Goal: Find specific page/section: Find specific page/section

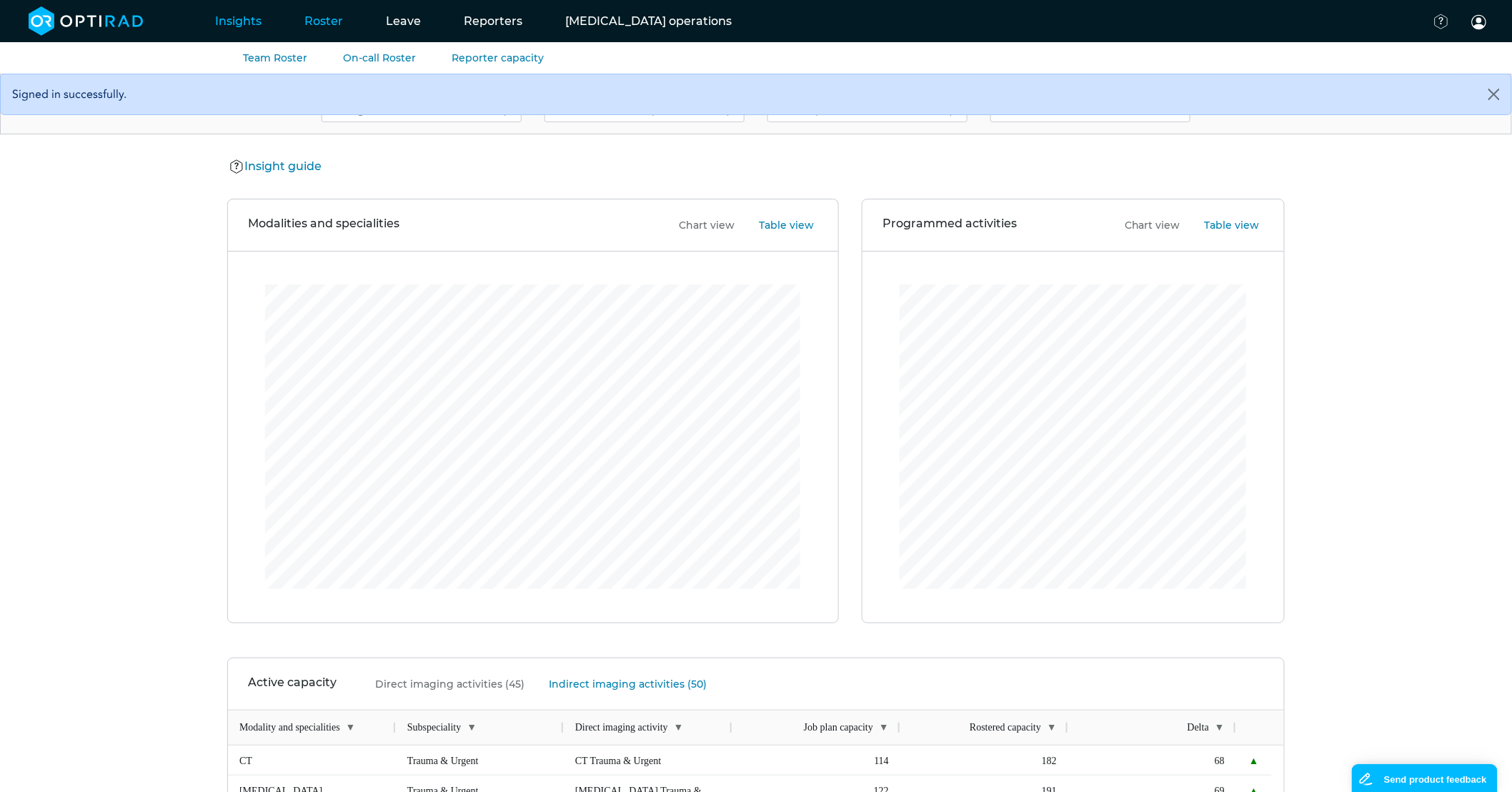
click at [322, 17] on link "Roster" at bounding box center [324, 21] width 81 height 56
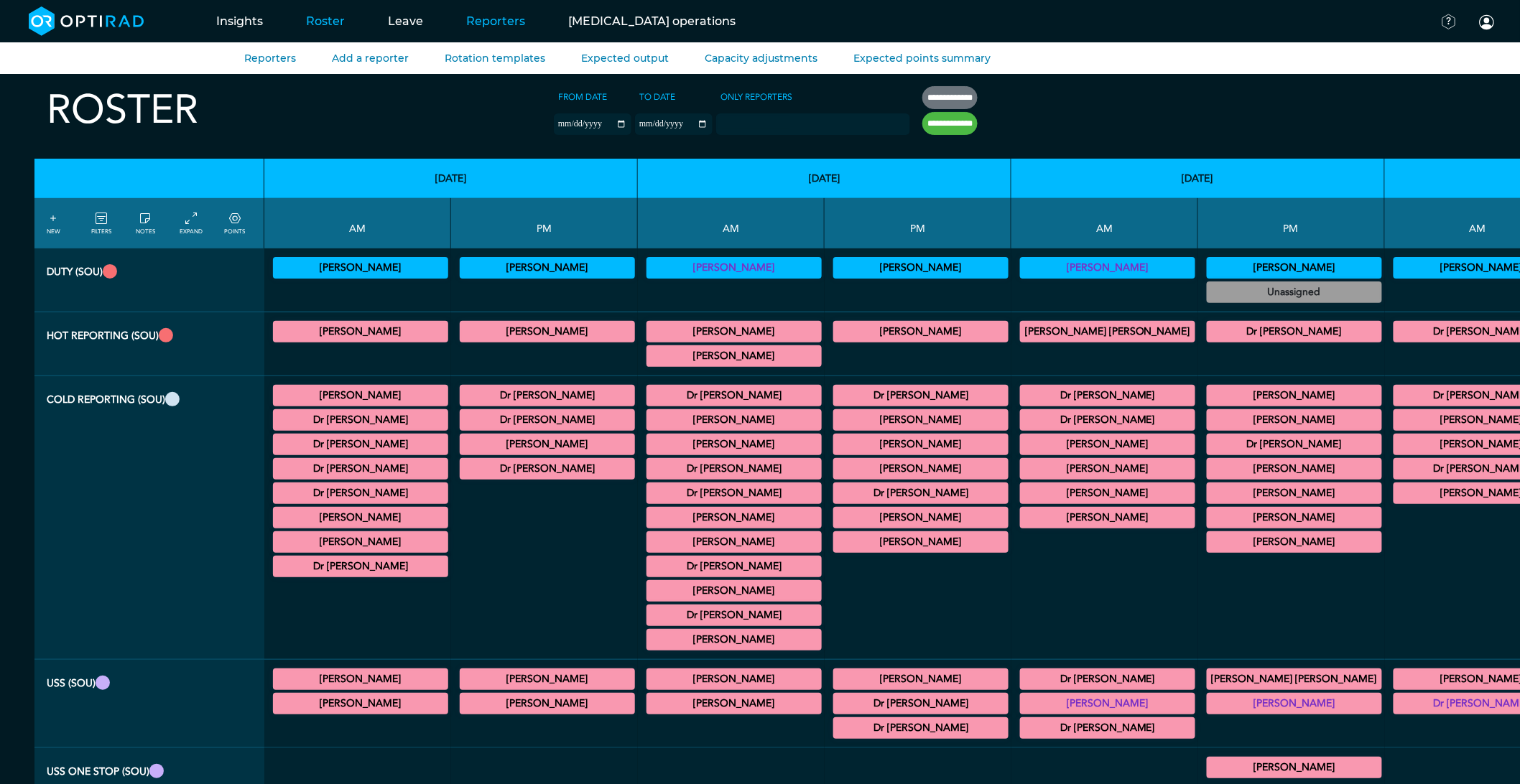
click at [493, 29] on link "Reporters" at bounding box center [495, 21] width 102 height 57
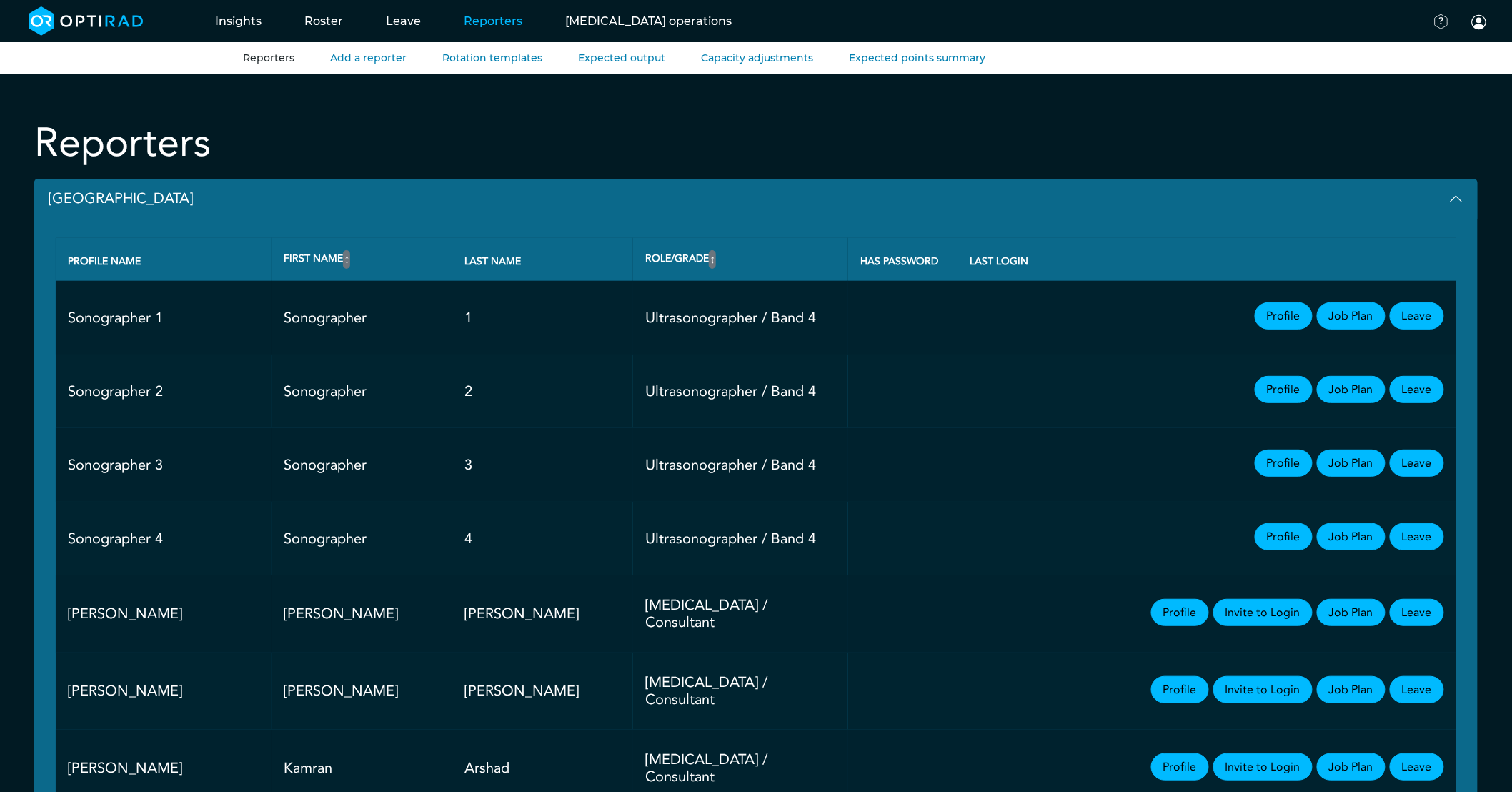
click at [136, 198] on button "[GEOGRAPHIC_DATA]" at bounding box center [755, 199] width 1443 height 41
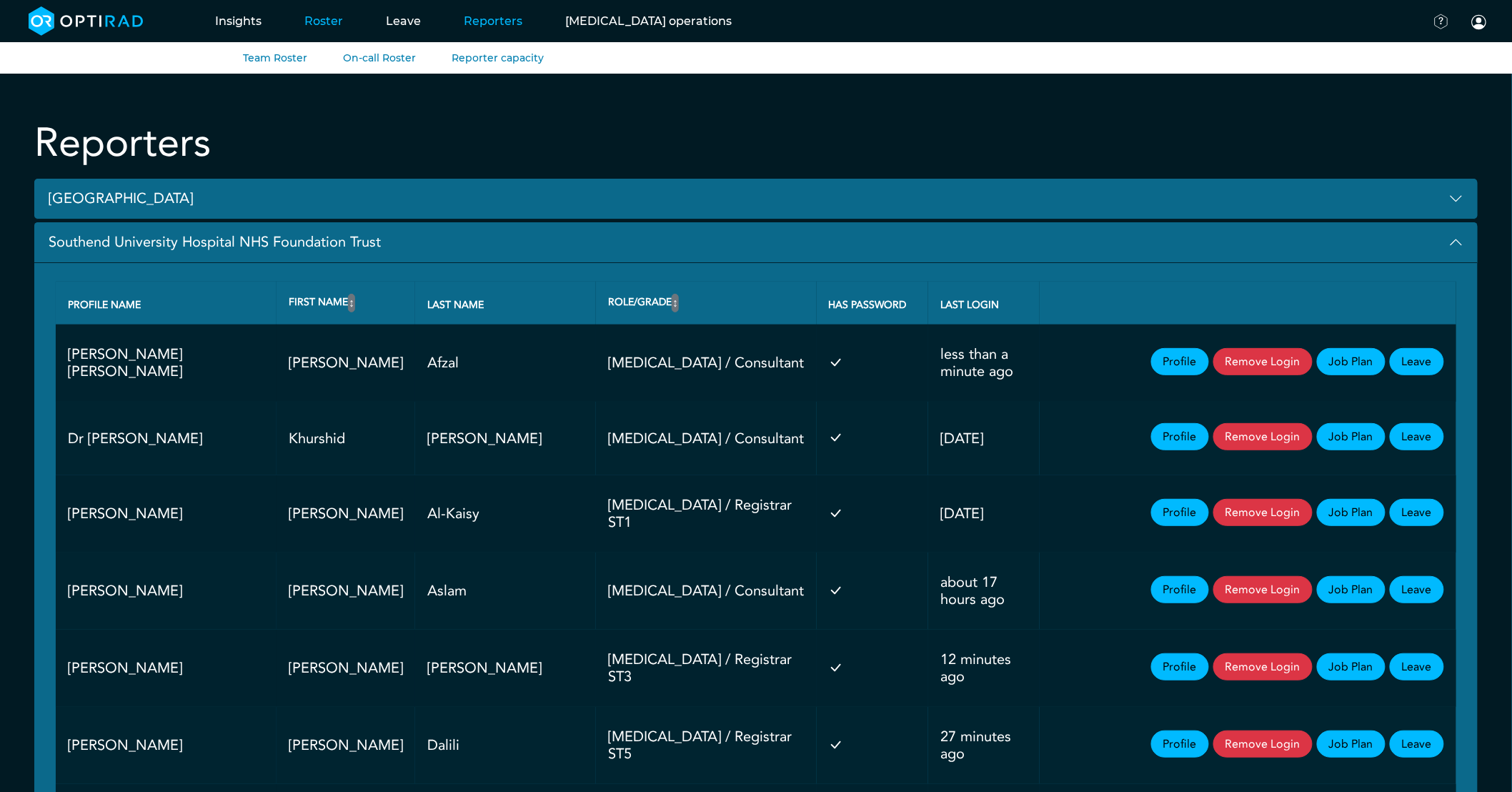
click at [300, 24] on link "Roster" at bounding box center [324, 21] width 81 height 56
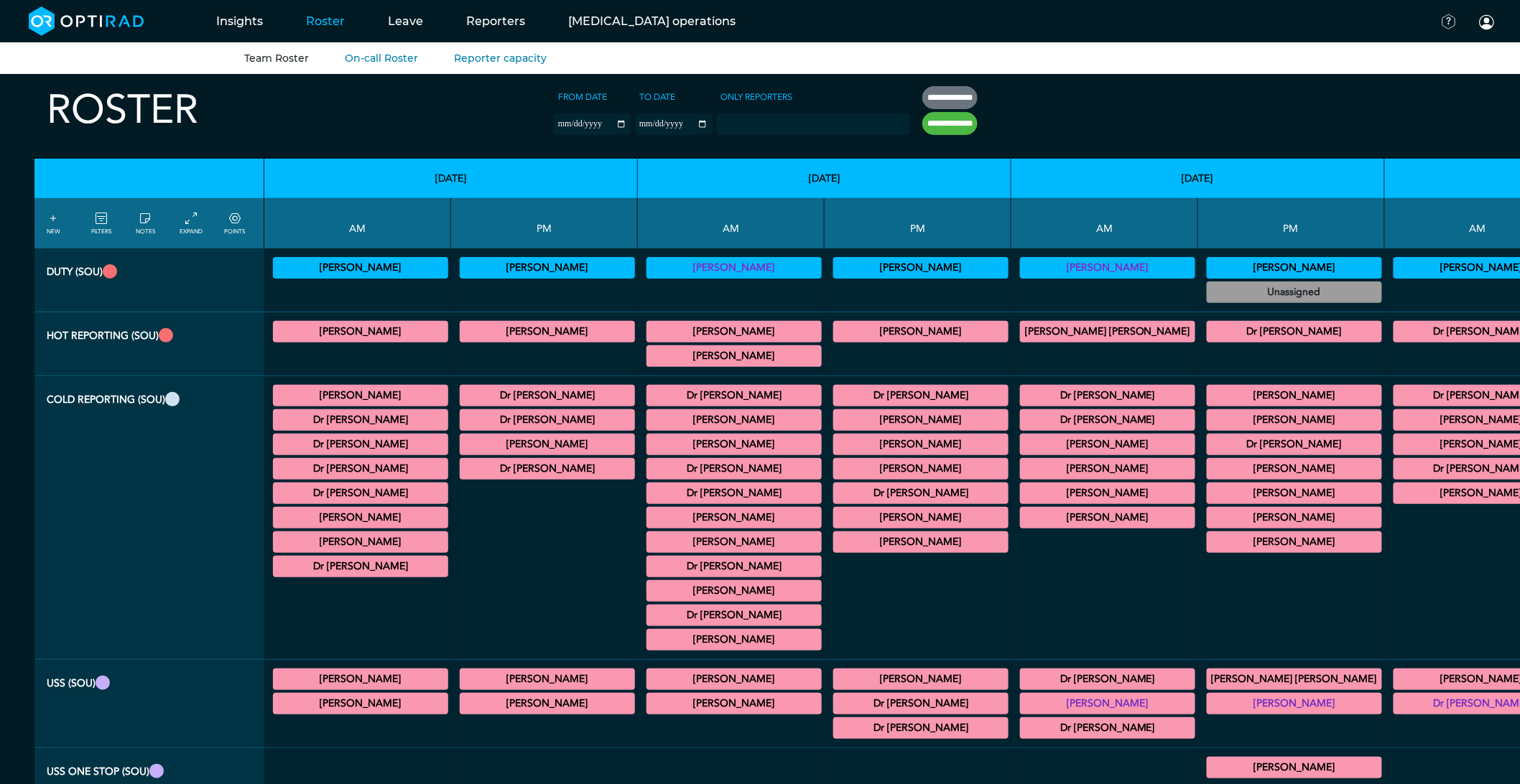
click at [1022, 490] on summary "[PERSON_NAME]" at bounding box center [1107, 494] width 171 height 17
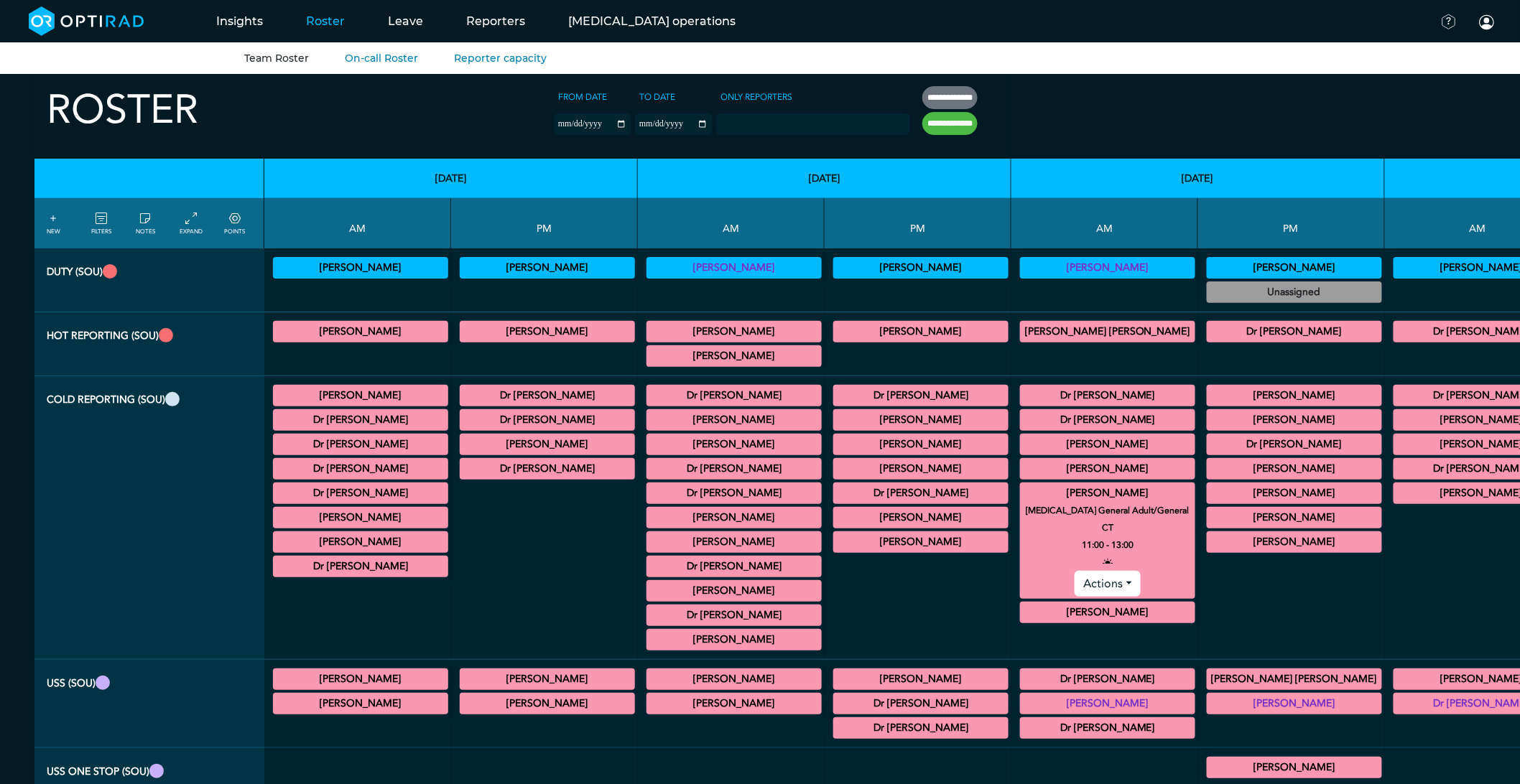
click at [1022, 490] on summary "[PERSON_NAME]" at bounding box center [1107, 494] width 171 height 17
